Goal: Task Accomplishment & Management: Manage account settings

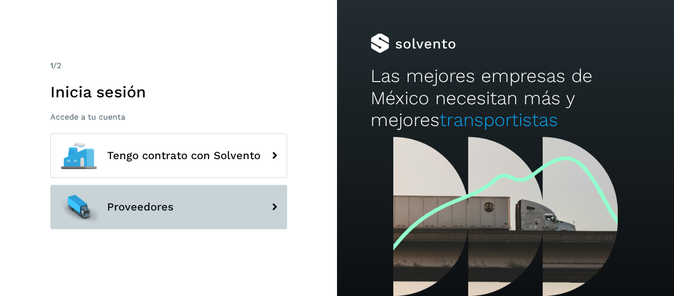
click at [161, 207] on span "Proveedores" at bounding box center [140, 207] width 67 height 12
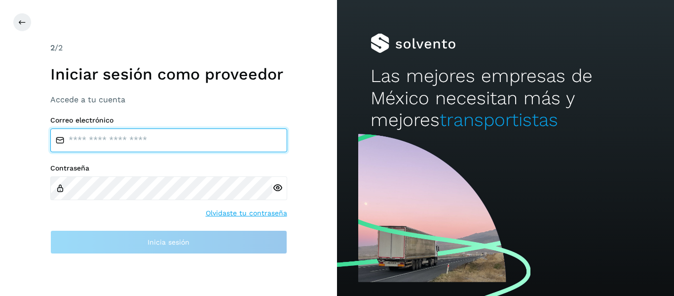
click at [185, 147] on input "email" at bounding box center [168, 140] width 237 height 24
type input "**********"
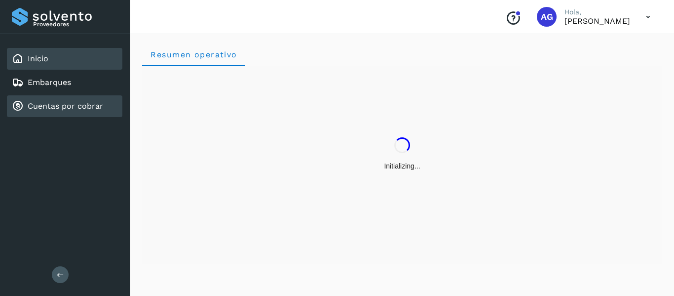
click at [61, 111] on link "Cuentas por cobrar" at bounding box center [65, 105] width 75 height 9
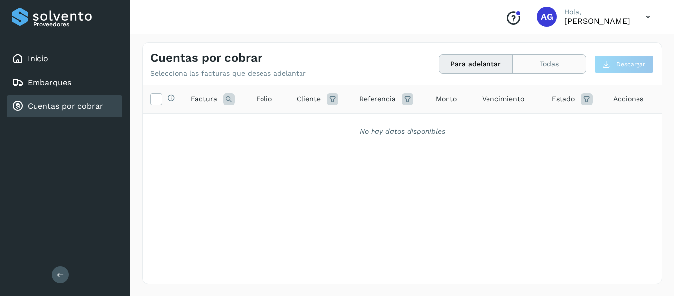
click at [548, 73] on button "Todas" at bounding box center [549, 64] width 73 height 18
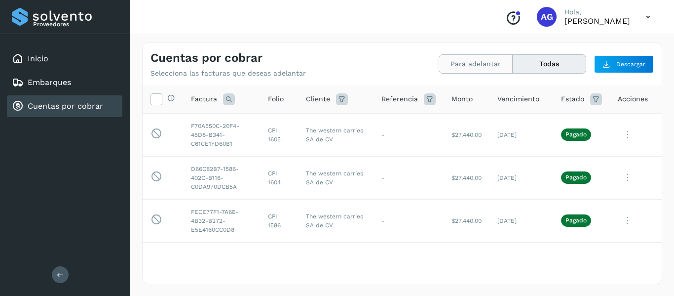
click at [481, 69] on button "Para adelantar" at bounding box center [476, 64] width 74 height 18
